Goal: Task Accomplishment & Management: Manage account settings

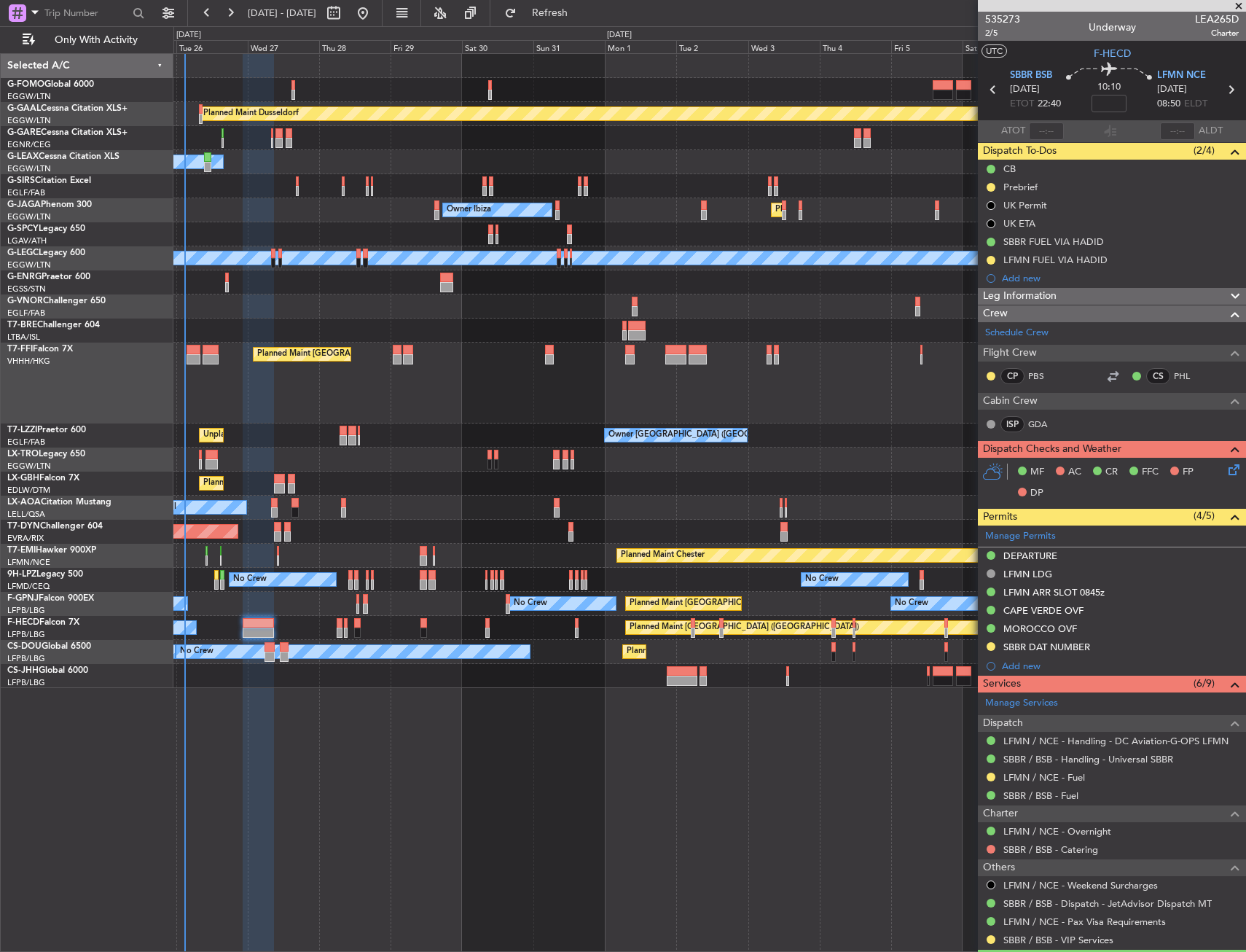
click at [568, 349] on div "Planned Maint [GEOGRAPHIC_DATA] ([GEOGRAPHIC_DATA] Intl) Planned Maint Geneva (…" at bounding box center [709, 383] width 1072 height 81
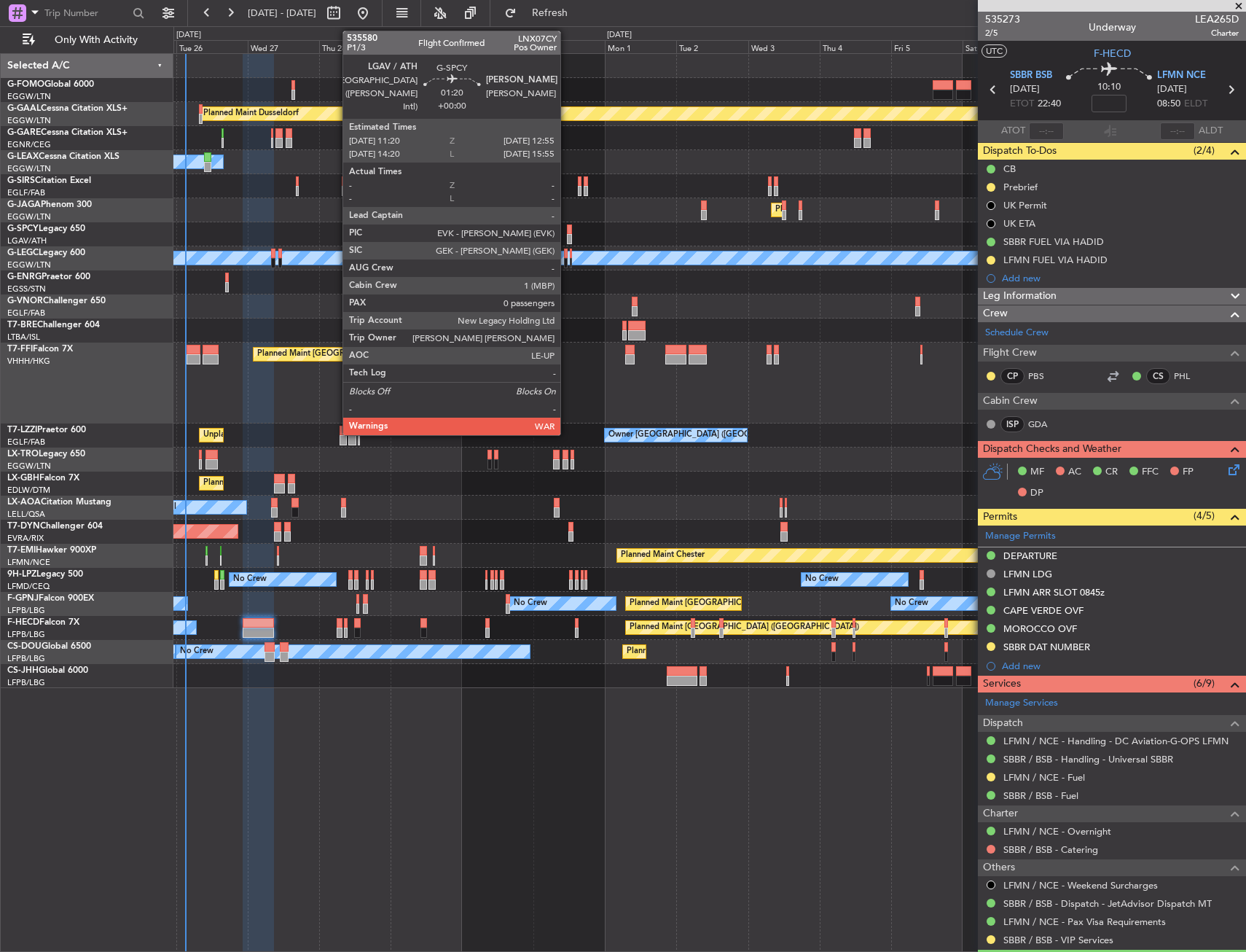
click at [567, 235] on div at bounding box center [570, 239] width 5 height 10
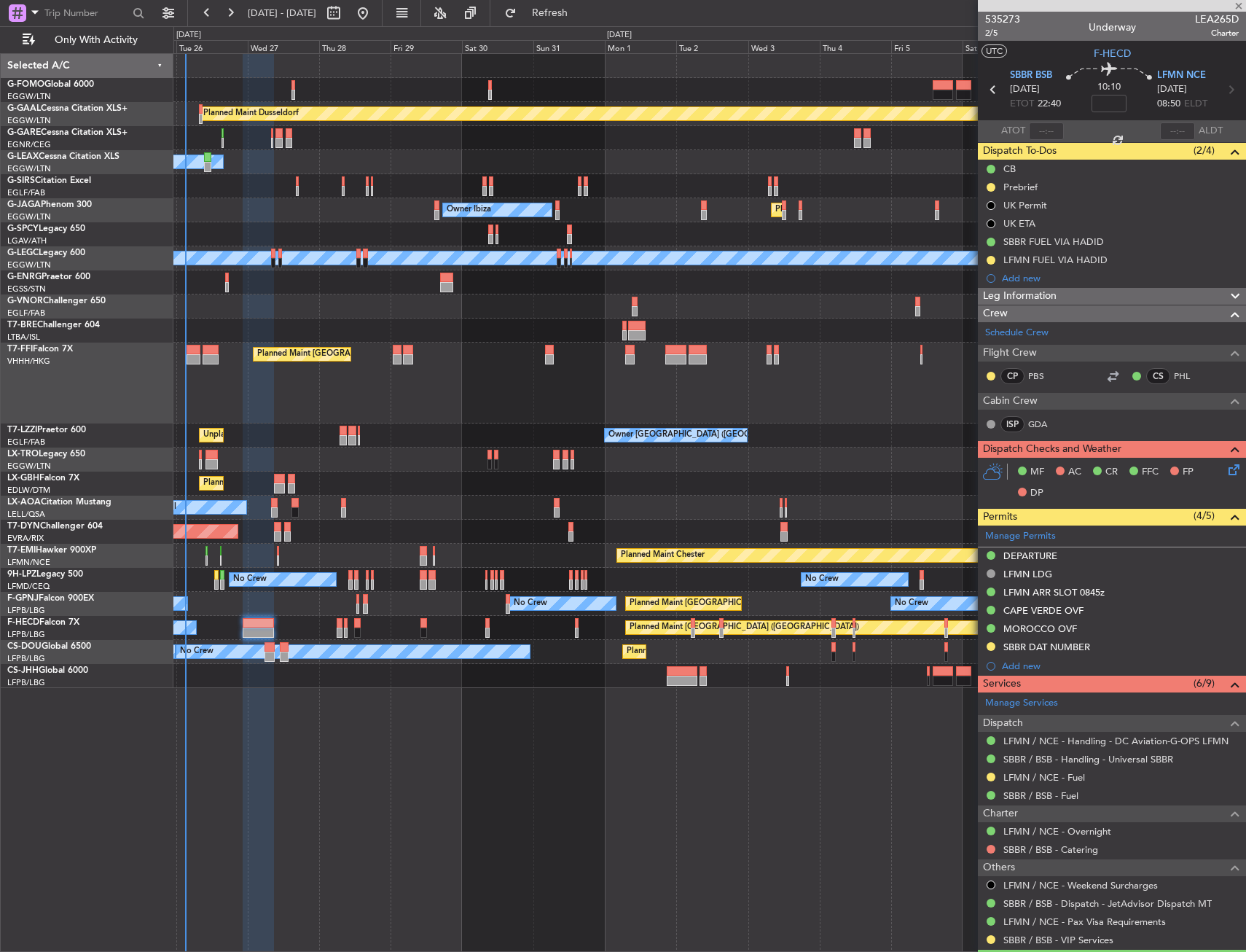
type input "0"
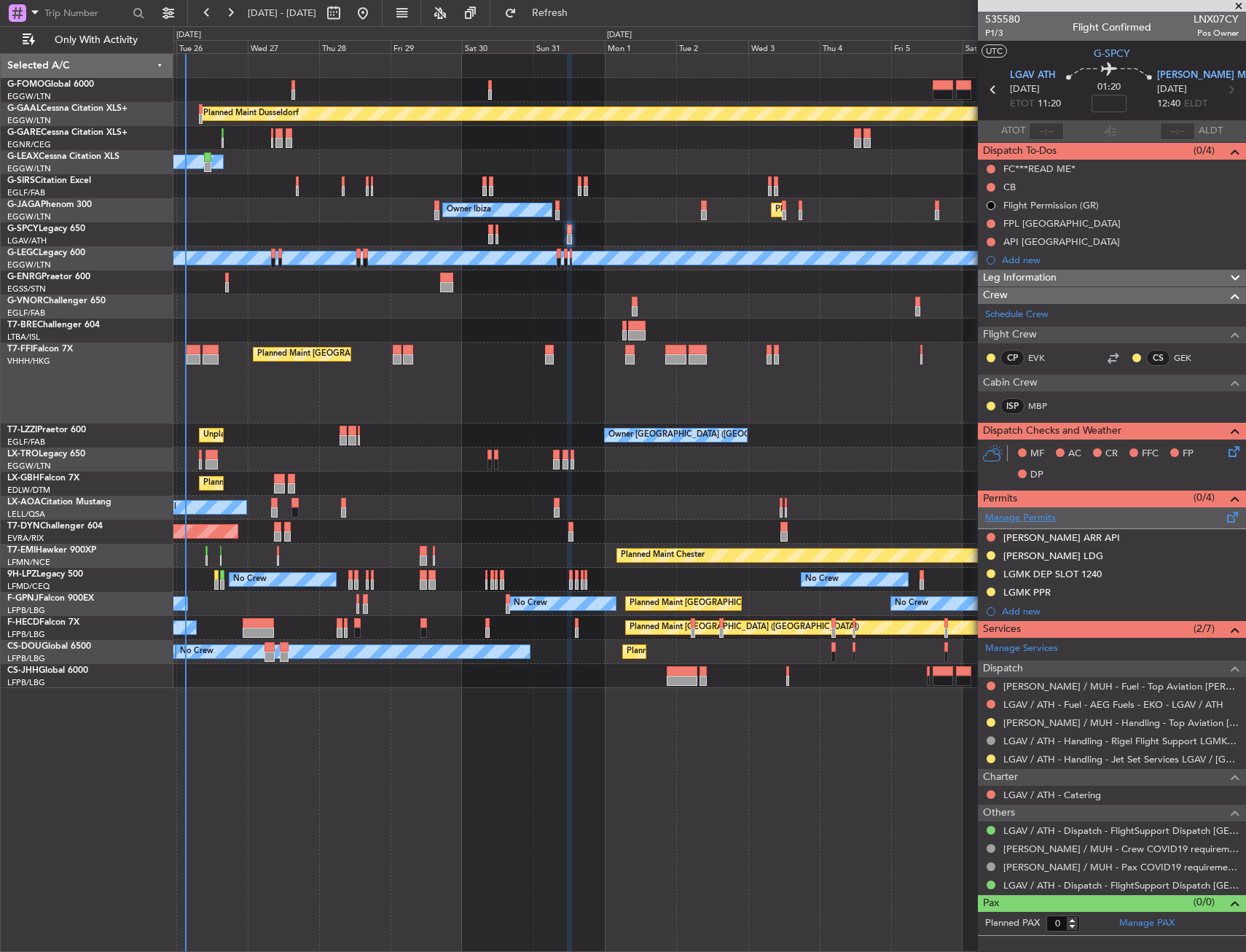
click at [1021, 518] on link "Manage Permits" at bounding box center [1021, 518] width 71 height 15
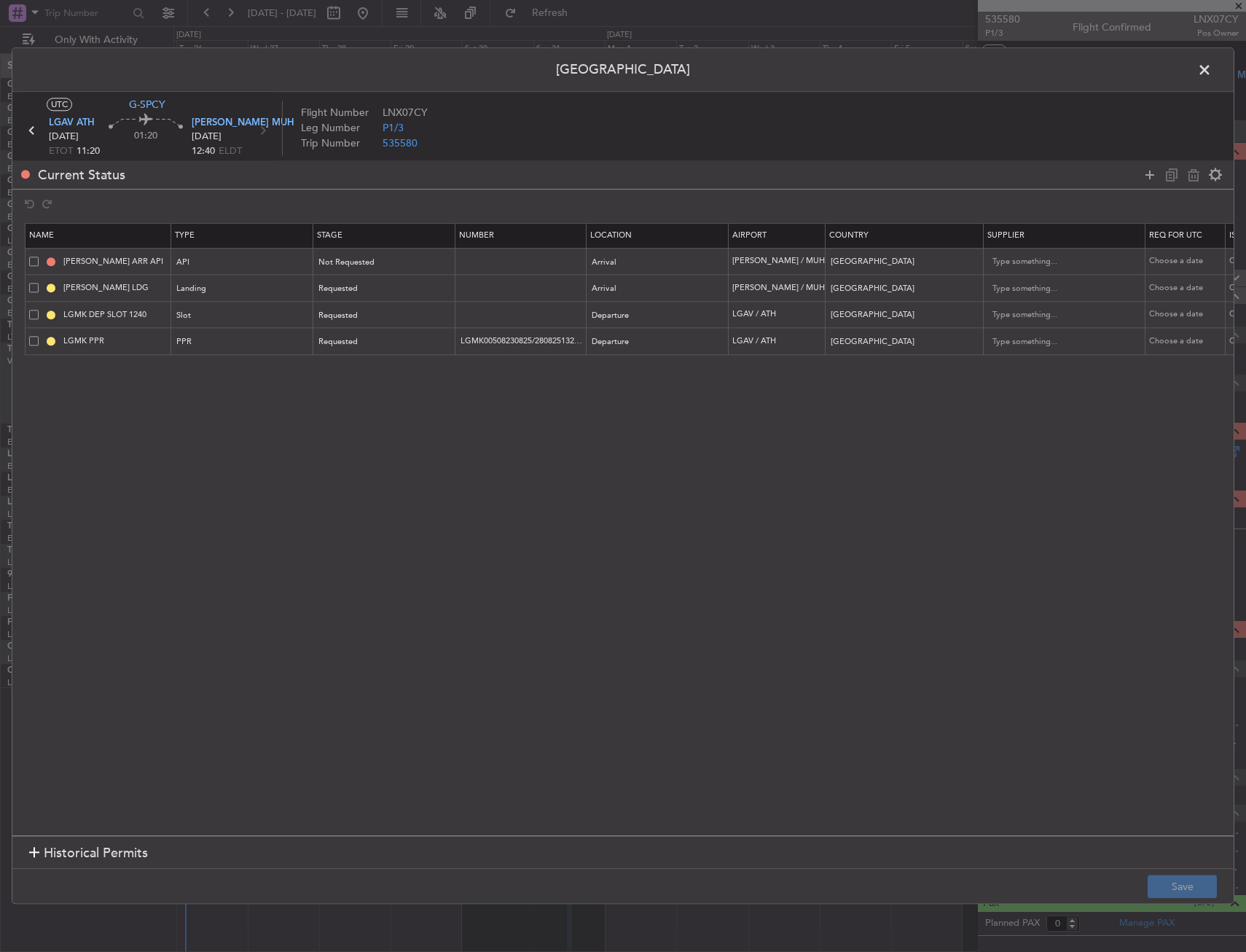
click at [36, 340] on span at bounding box center [34, 341] width 9 height 9
click at [39, 336] on input "checkbox" at bounding box center [39, 336] width 0 height 0
click at [1190, 174] on icon at bounding box center [1193, 175] width 17 height 17
click at [90, 311] on input "LGMK DEP SLOT 1240" at bounding box center [115, 314] width 109 height 13
click at [140, 312] on input "LGMAVDEP SLOT 1240" at bounding box center [115, 314] width 109 height 13
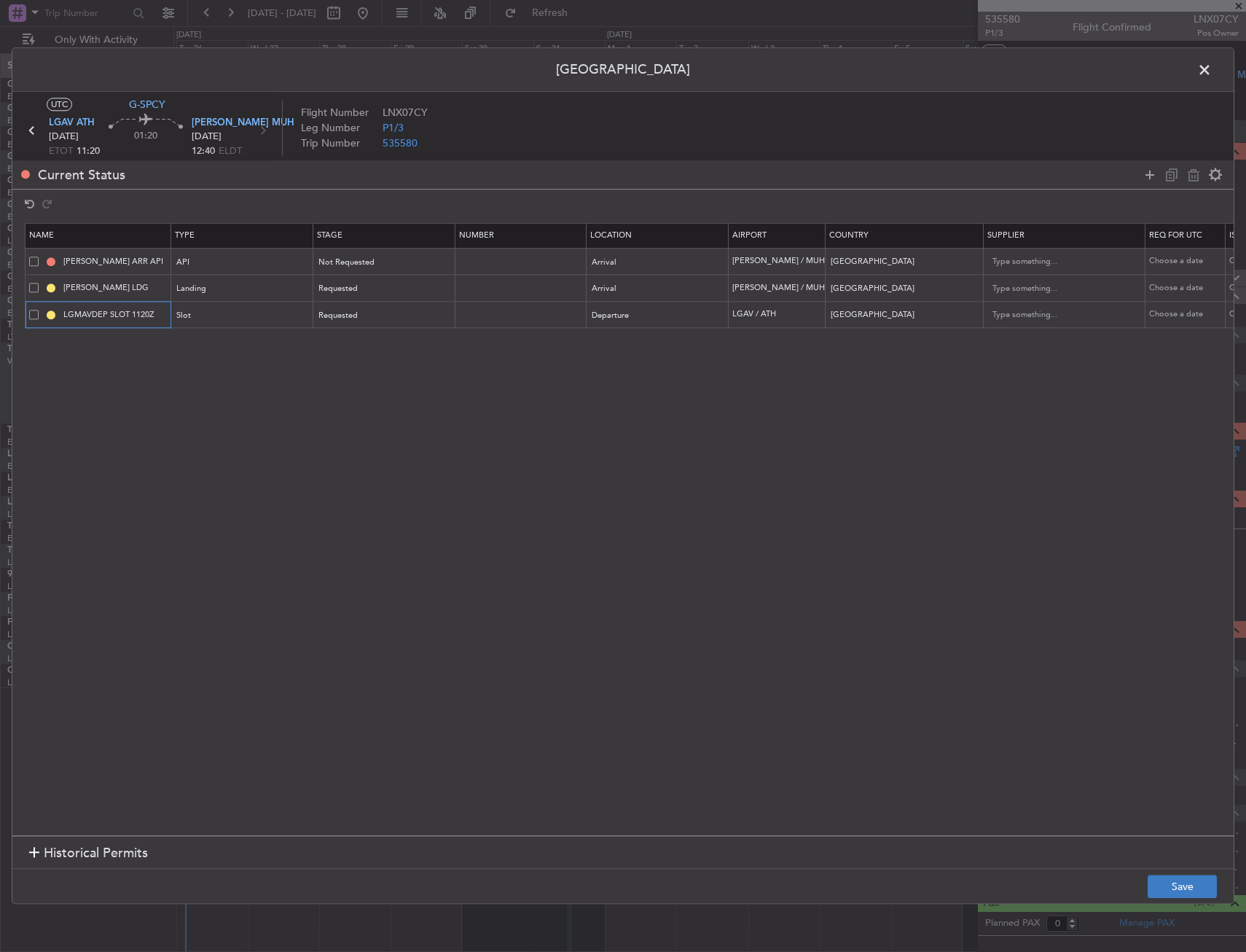
type input "LGMAVDEP SLOT 1120Z"
click at [1176, 892] on button "Save" at bounding box center [1182, 887] width 69 height 24
click at [1212, 69] on span at bounding box center [1212, 73] width 0 height 29
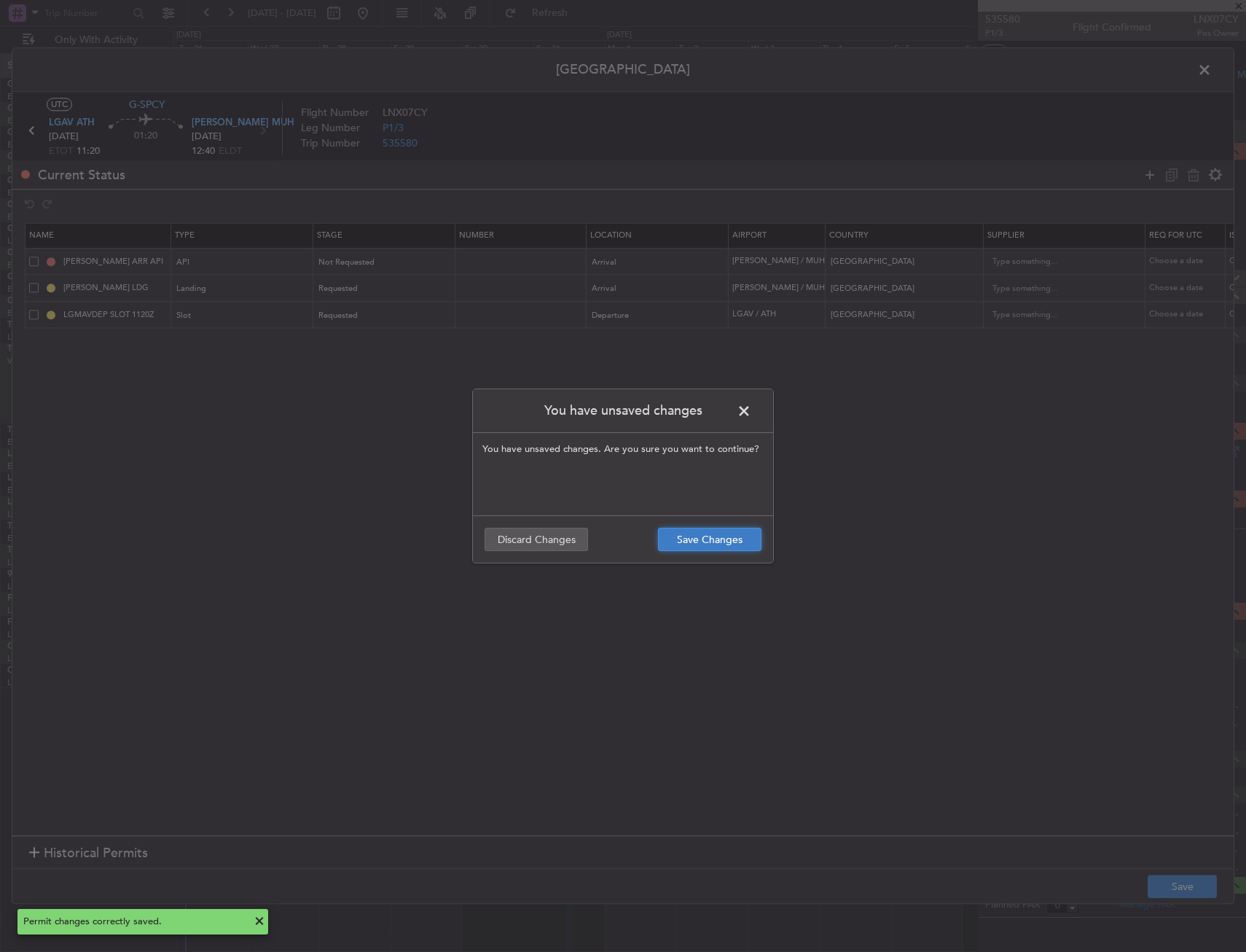
click at [709, 538] on button "Save Changes" at bounding box center [710, 540] width 104 height 24
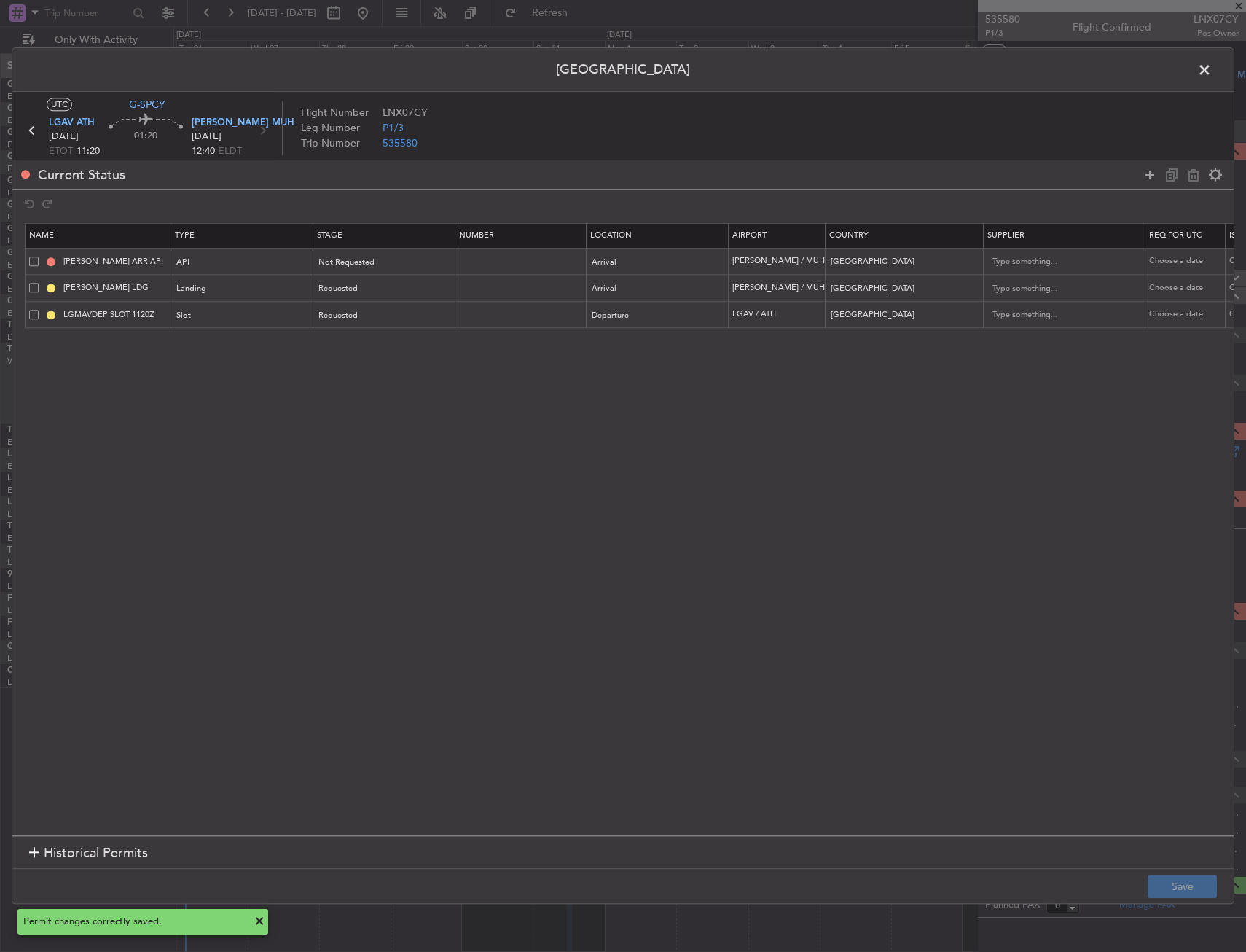
click at [1212, 71] on span at bounding box center [1212, 73] width 0 height 29
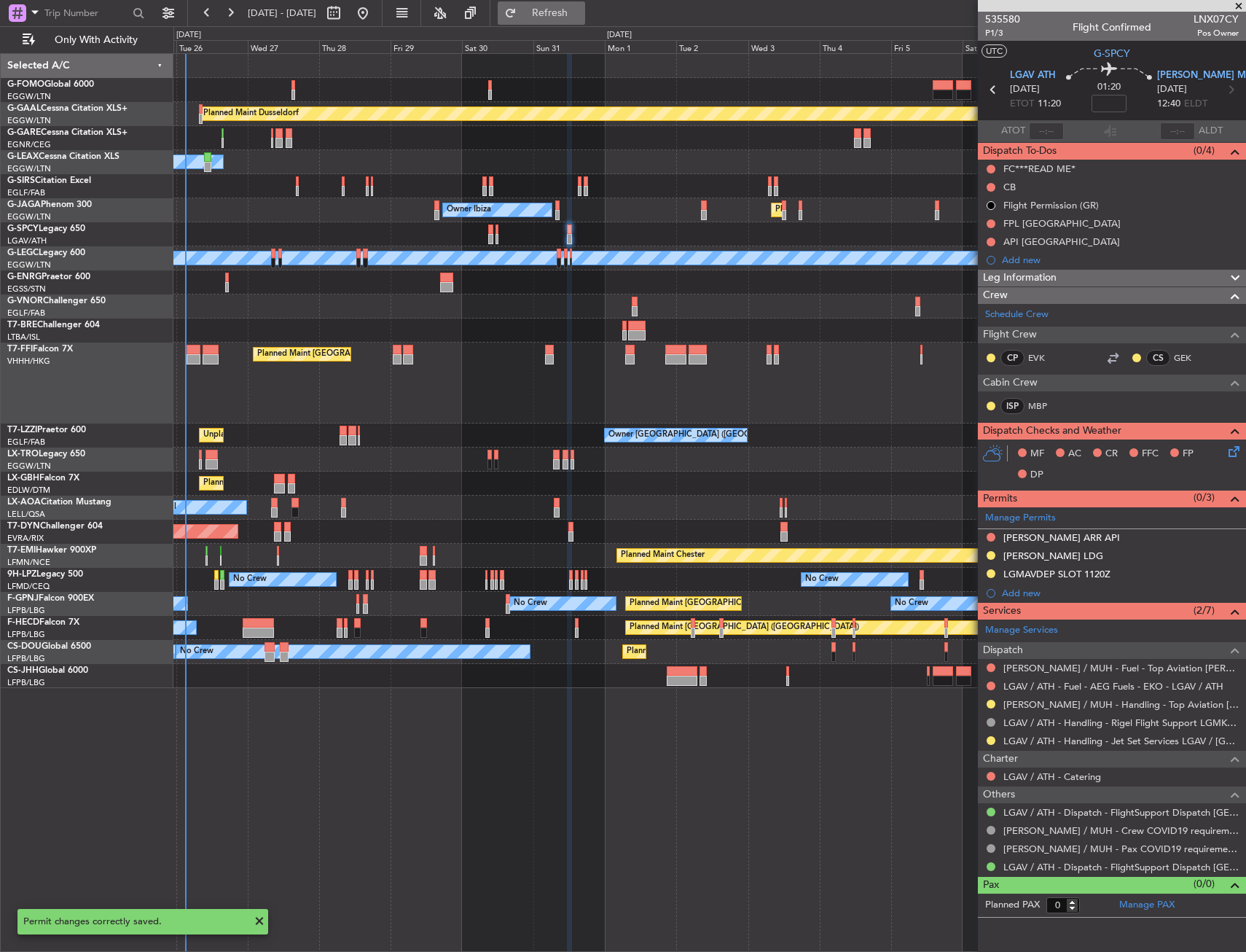
click at [581, 18] on span "Refresh" at bounding box center [550, 13] width 61 height 10
click at [1132, 559] on div "Manage Permits [PERSON_NAME] ARR API [PERSON_NAME] LDG LGMAVDEP SLOT 1120Z Add …" at bounding box center [1112, 555] width 268 height 96
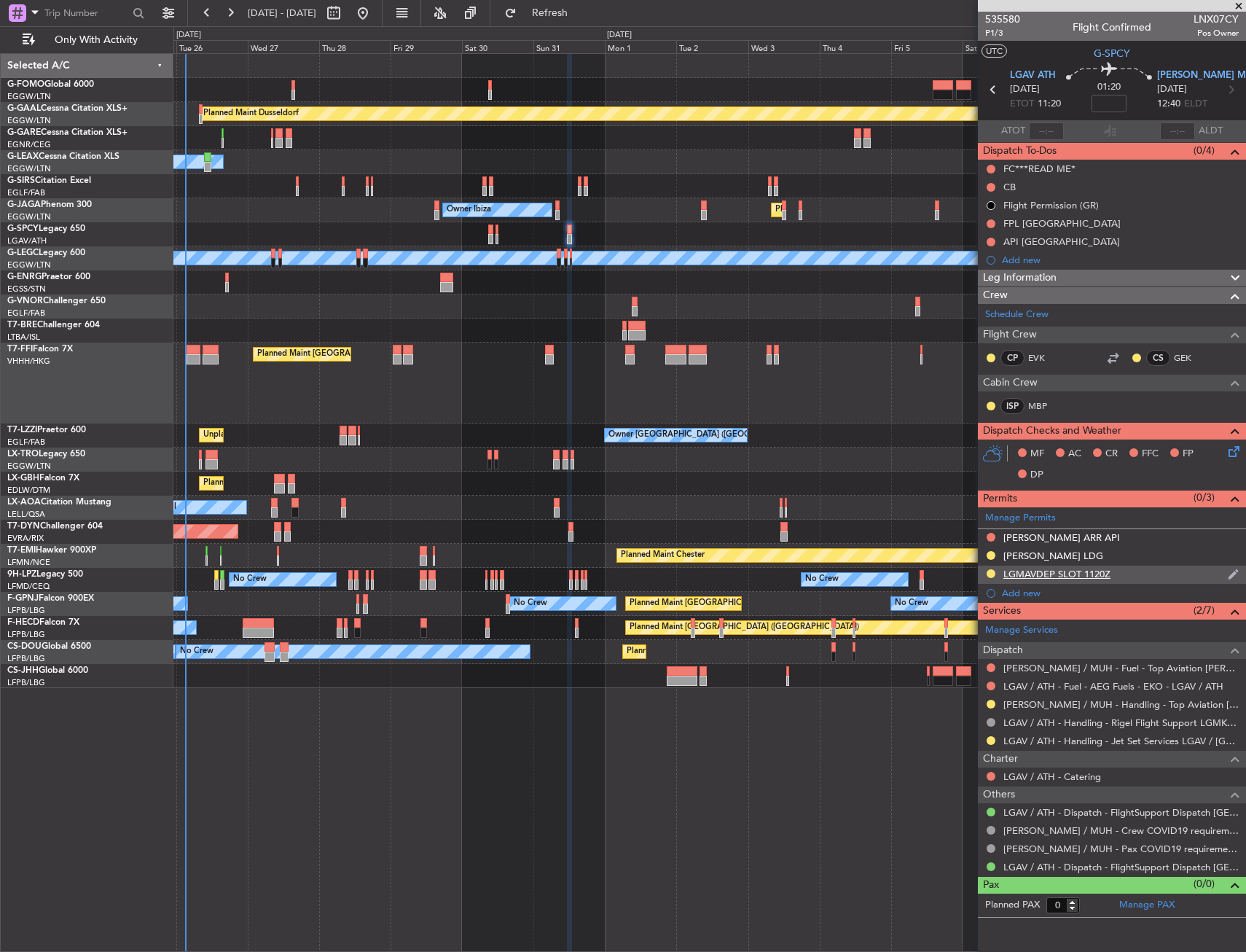
click at [1127, 575] on div "LGMAVDEP SLOT 1120Z" at bounding box center [1112, 574] width 268 height 18
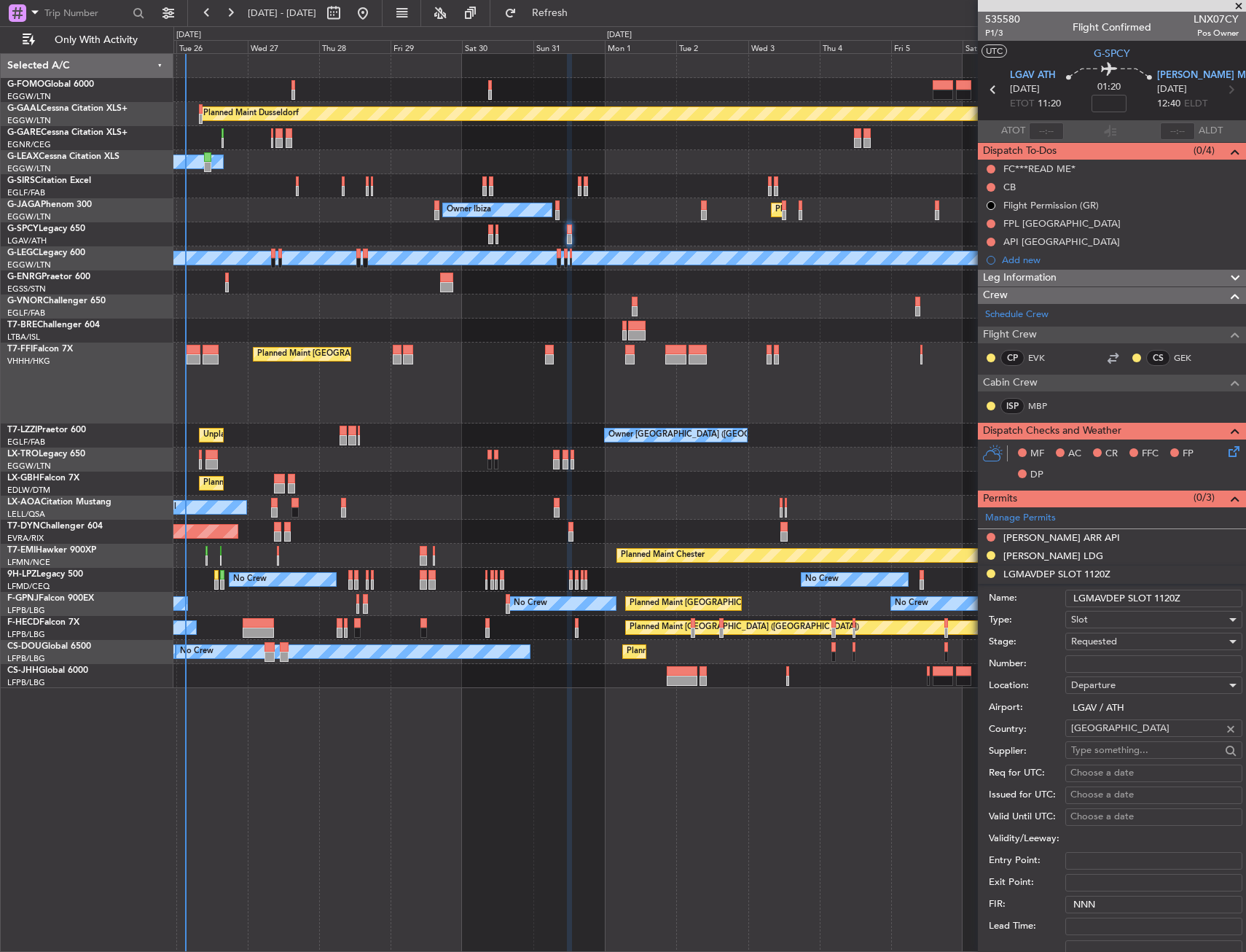
click at [1098, 597] on input "LGMAVDEP SLOT 1120Z" at bounding box center [1153, 599] width 177 height 17
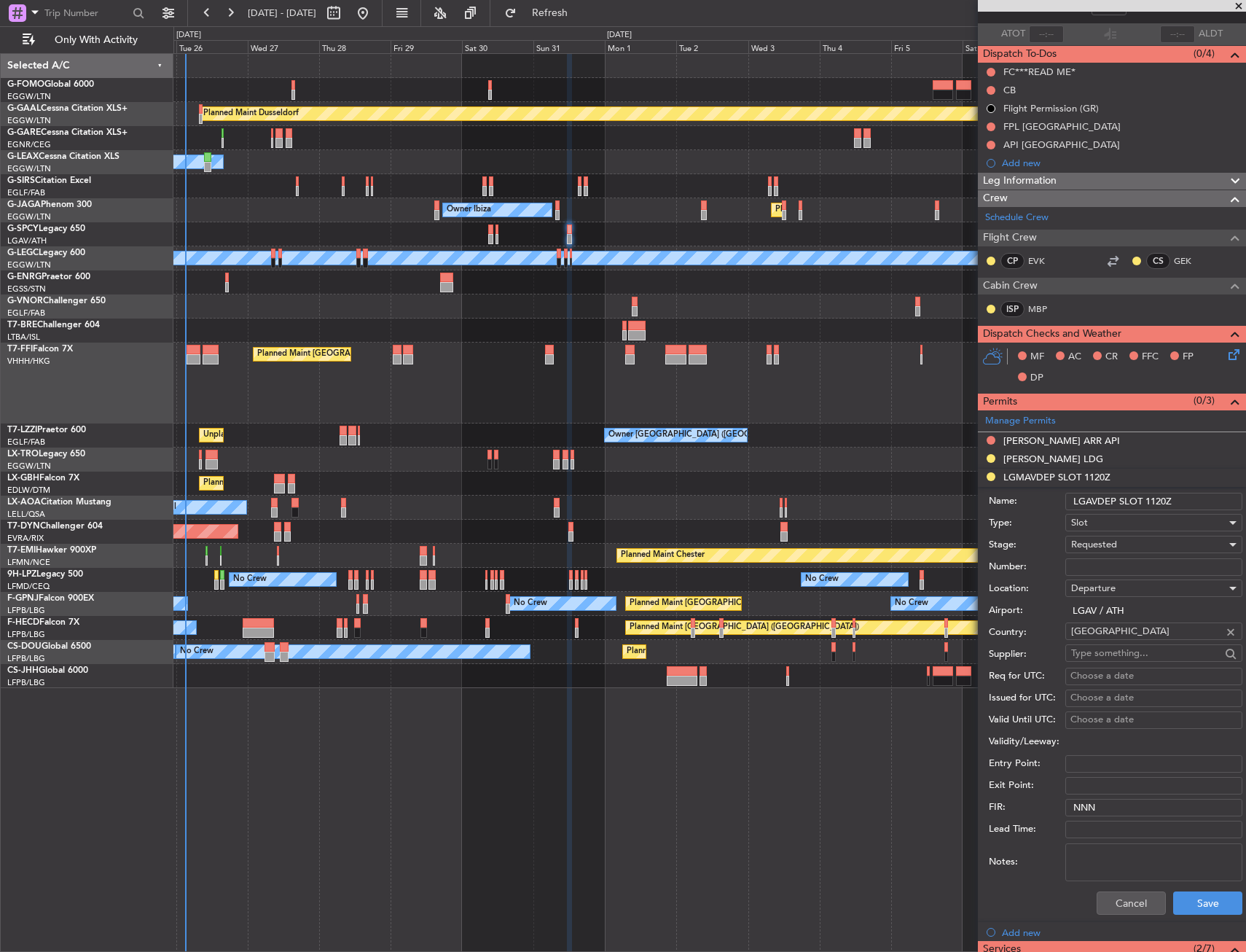
scroll to position [218, 0]
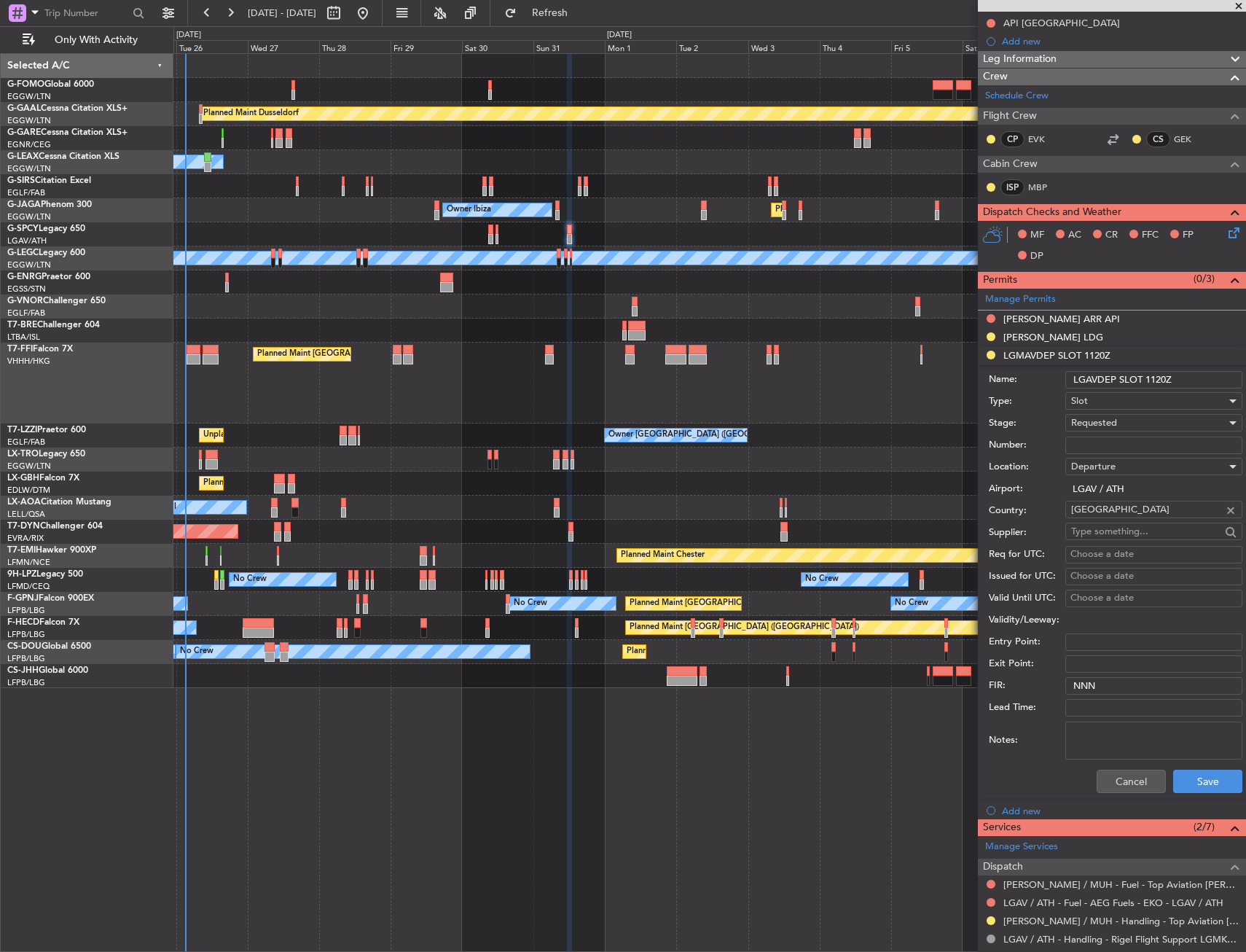
click at [1101, 376] on input "LGAVDEP SLOT 1120Z" at bounding box center [1153, 379] width 177 height 17
type input "LGAV DEP SLOT 1120Z"
click at [1198, 776] on button "Save" at bounding box center [1208, 782] width 69 height 24
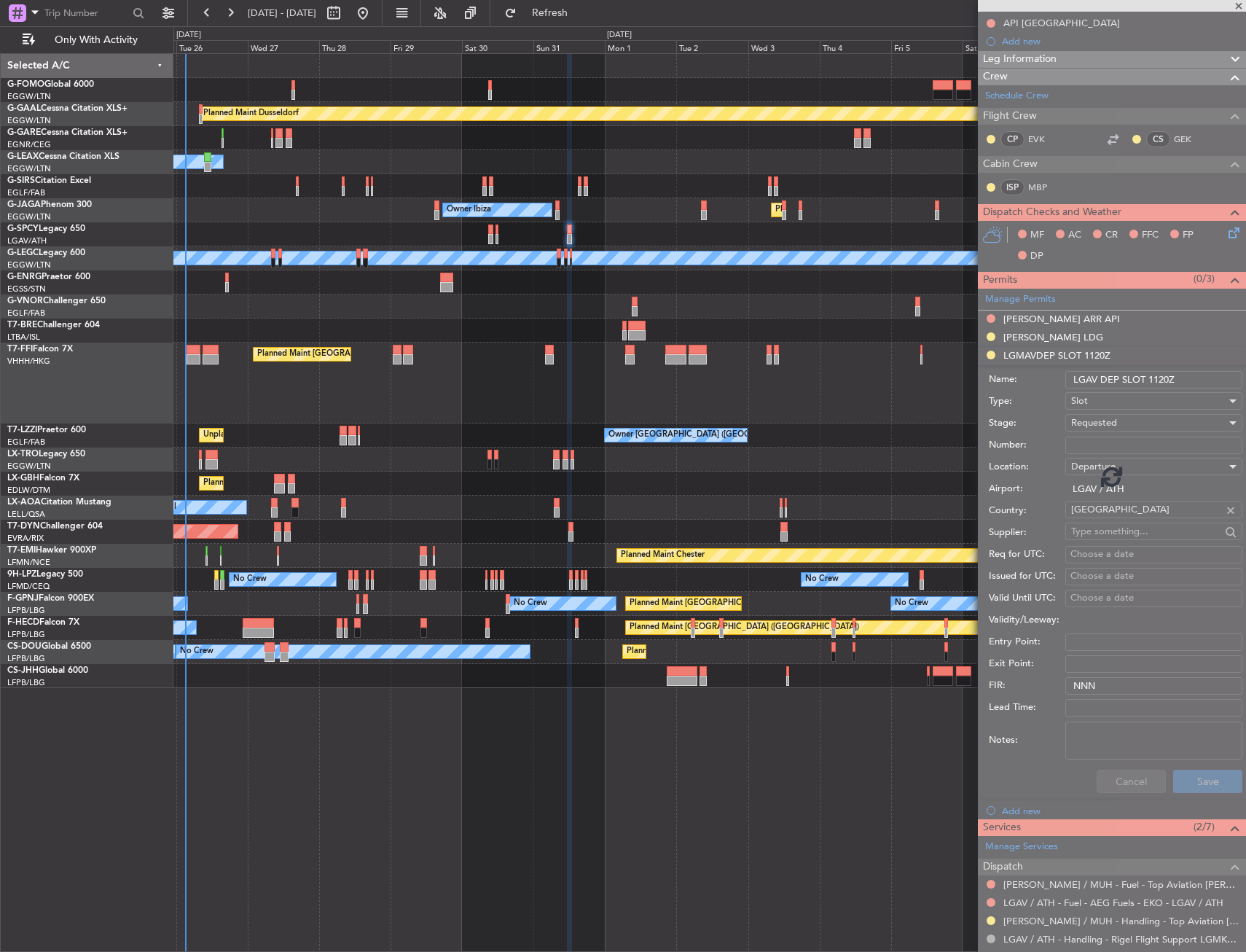
scroll to position [0, 0]
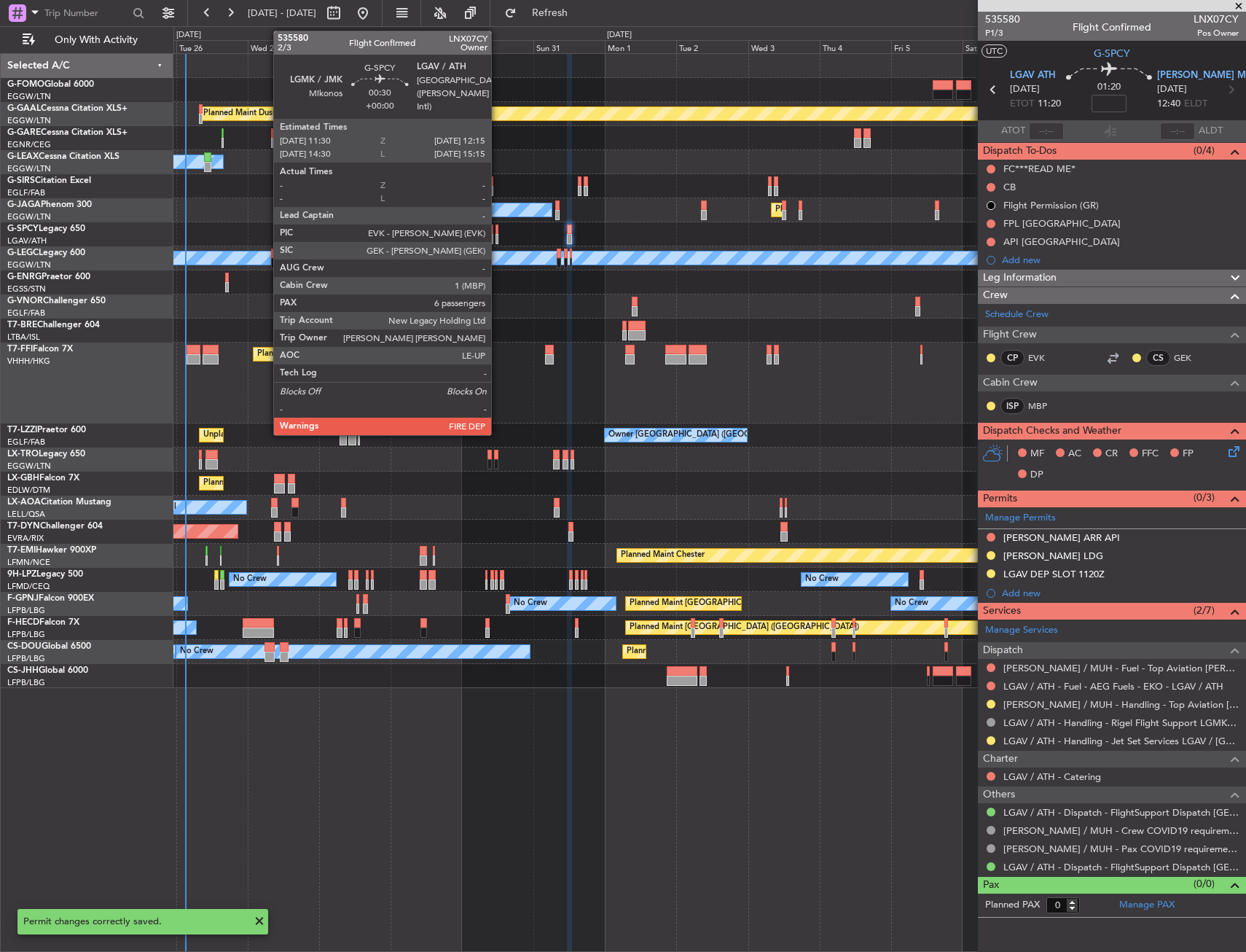
click at [498, 229] on div at bounding box center [497, 229] width 3 height 10
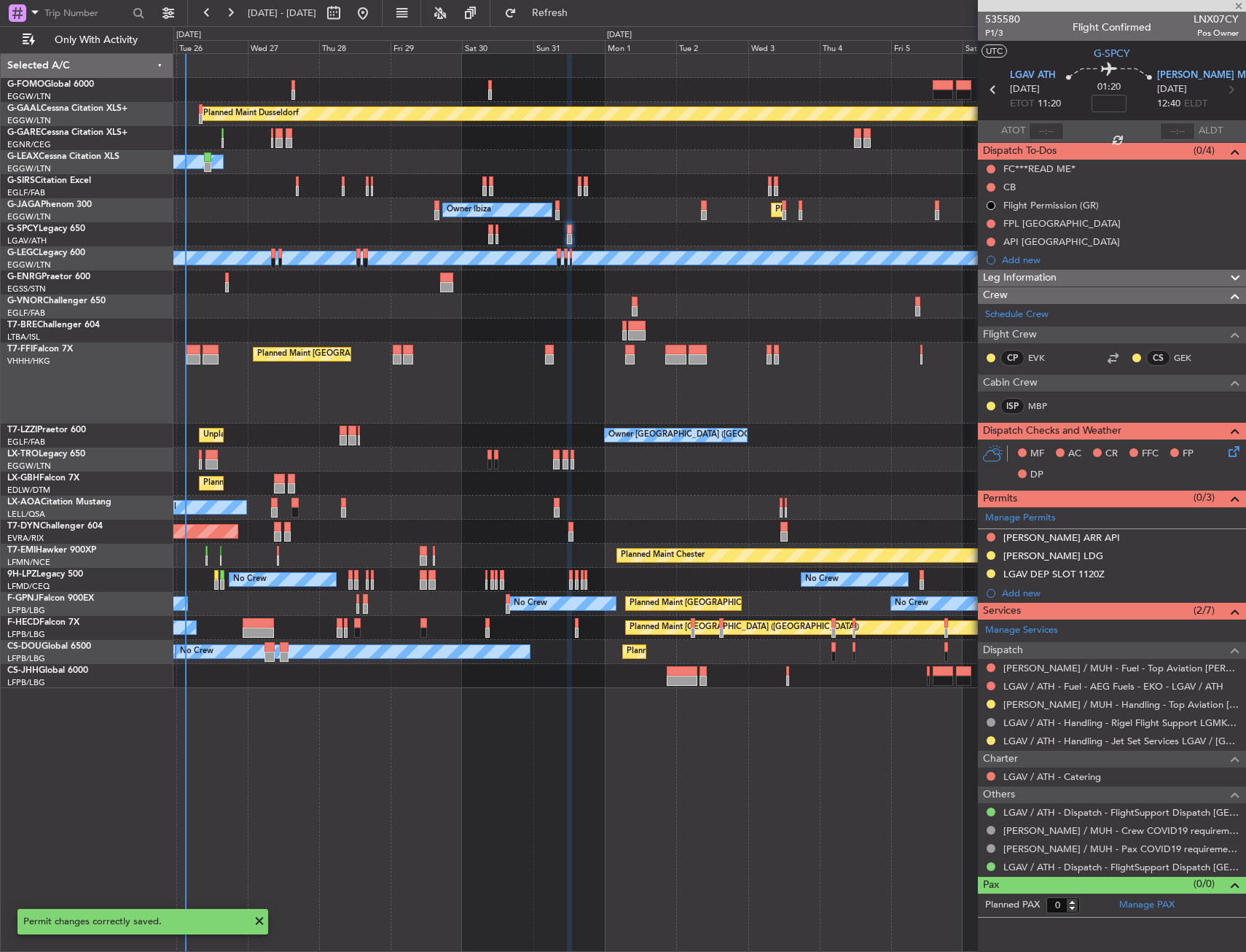
type input "6"
